Goal: Find specific page/section: Find specific page/section

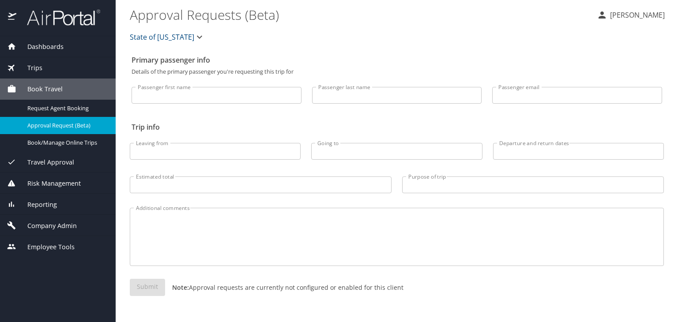
click at [62, 19] on img at bounding box center [58, 17] width 83 height 17
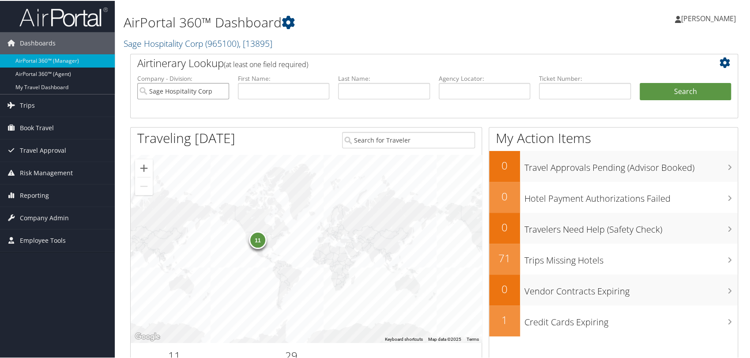
click at [222, 92] on input "Sage Hospitality Corp" at bounding box center [183, 90] width 92 height 16
click at [449, 89] on input "text" at bounding box center [485, 90] width 92 height 16
paste input "DLX1FC"
type input "DLX1FC"
click at [639, 82] on button "Search" at bounding box center [685, 91] width 92 height 18
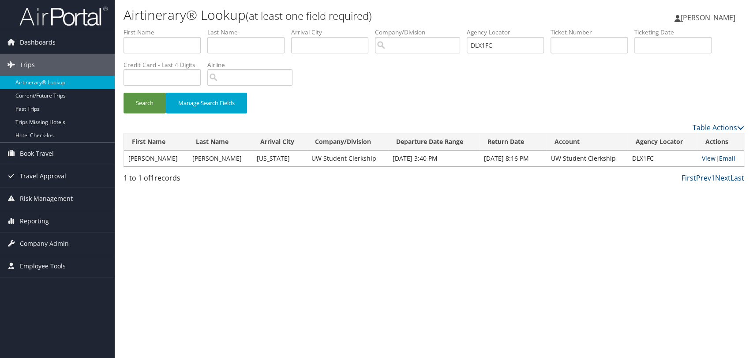
click at [706, 158] on link "View" at bounding box center [709, 158] width 14 height 8
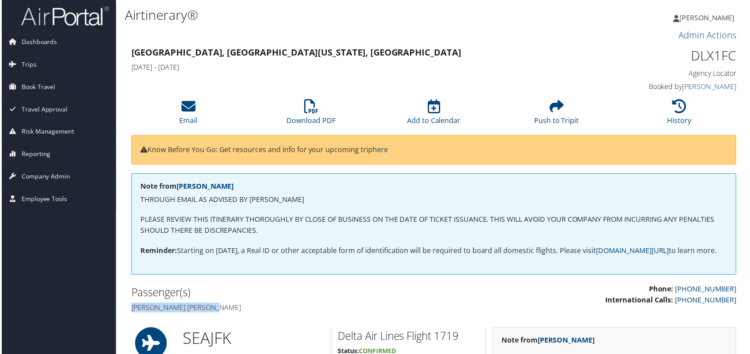
drag, startPoint x: 220, startPoint y: 319, endPoint x: 131, endPoint y: 322, distance: 89.6
click at [131, 314] on h4 "Jefferson trian Nguyen" at bounding box center [278, 310] width 297 height 10
copy h4 "Jefferson trian Nguyen"
click at [310, 108] on icon at bounding box center [311, 107] width 14 height 14
